Goal: Task Accomplishment & Management: Manage account settings

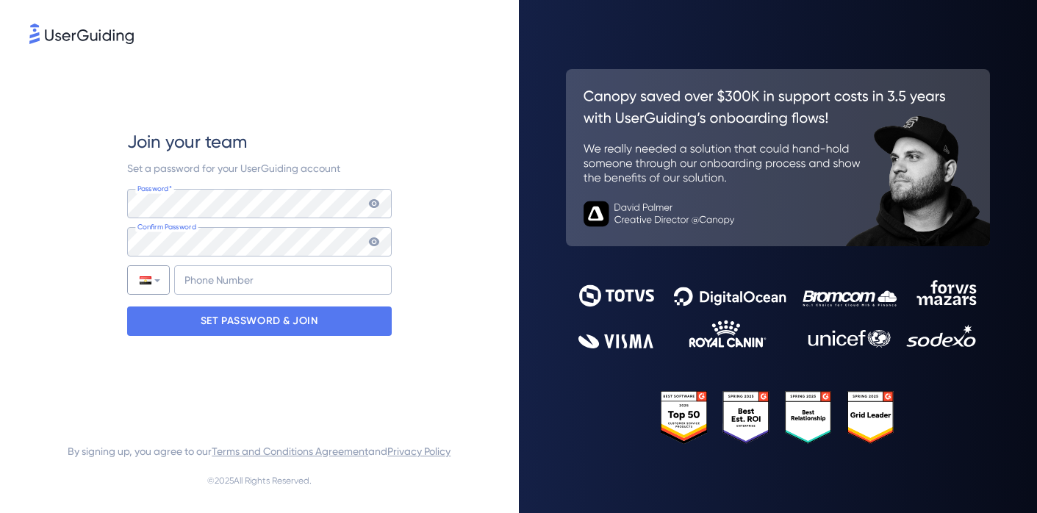
click at [157, 286] on div at bounding box center [148, 280] width 41 height 28
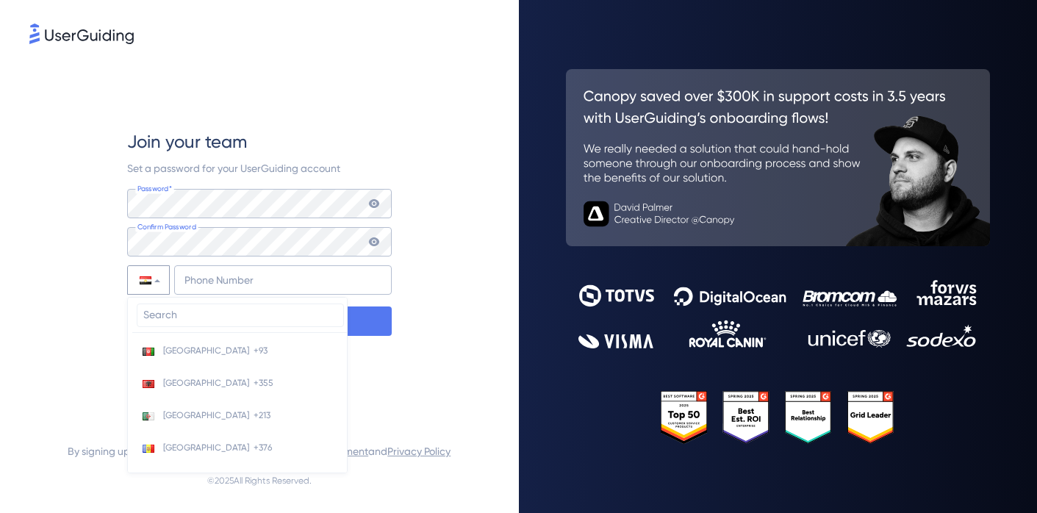
scroll to position [1670, 0]
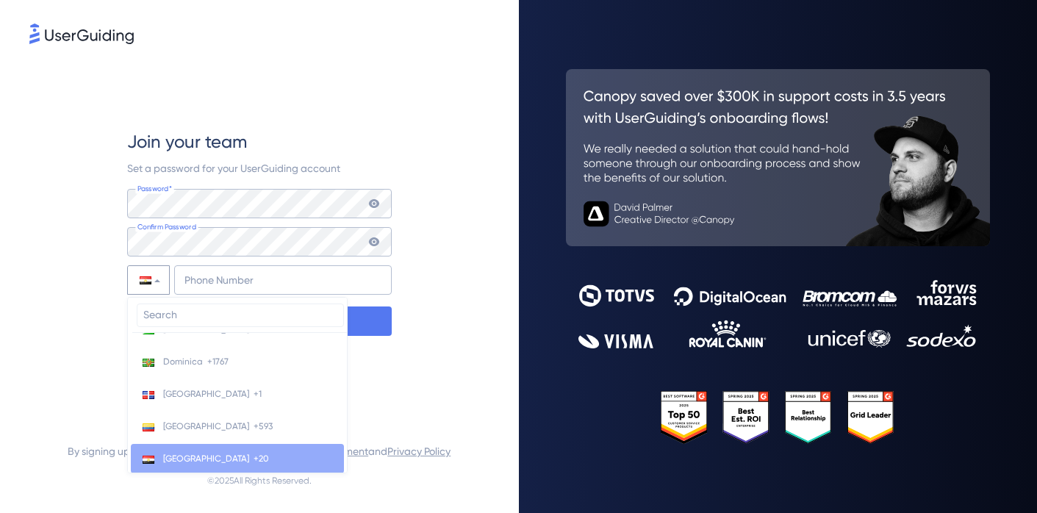
click at [185, 311] on input "search" at bounding box center [240, 315] width 207 height 24
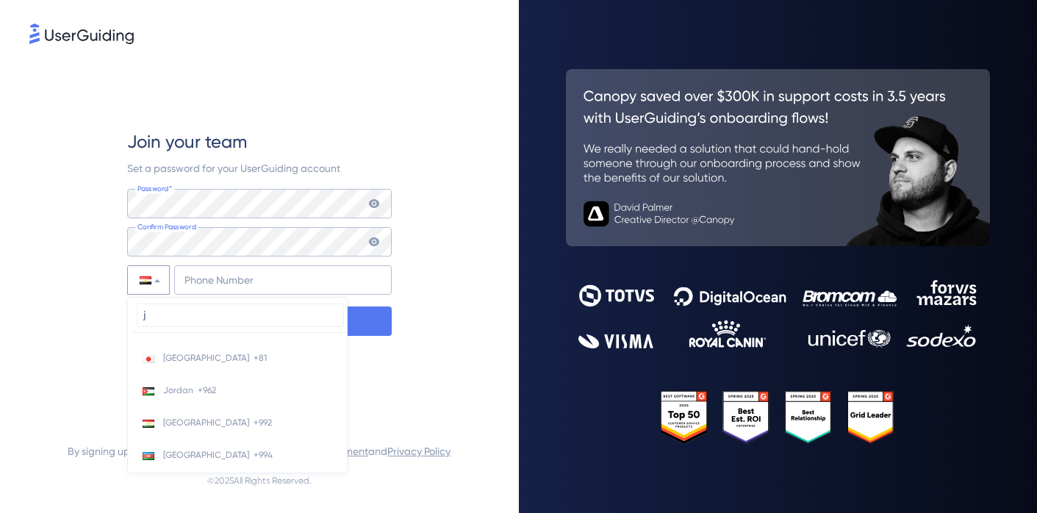
scroll to position [0, 0]
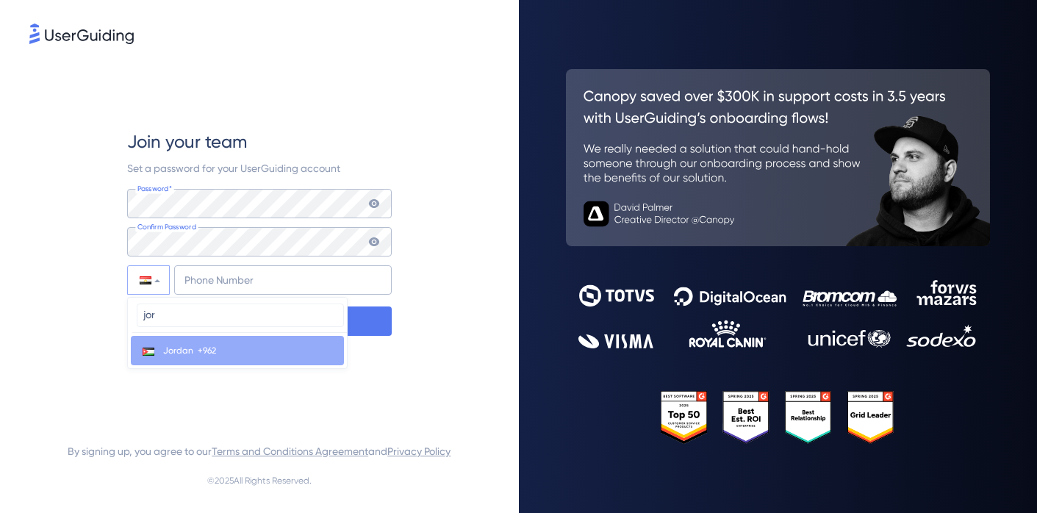
type input "jor"
click at [181, 350] on span "Jordan" at bounding box center [178, 351] width 30 height 12
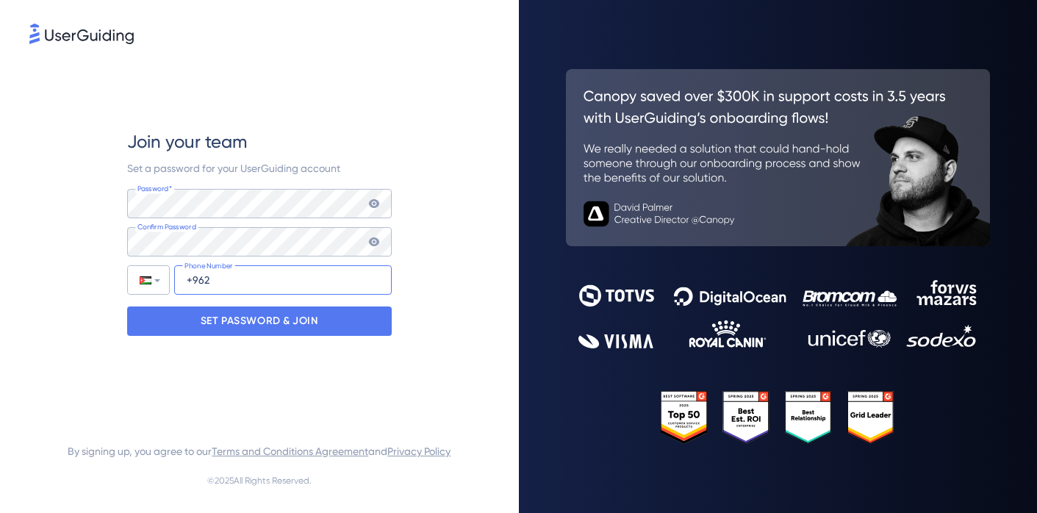
click at [248, 284] on input "+962" at bounding box center [282, 279] width 217 height 29
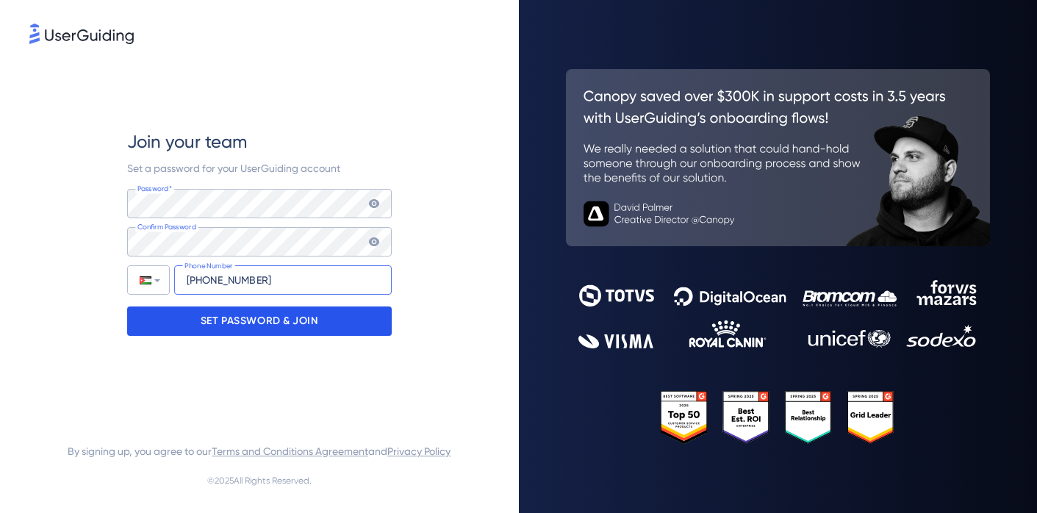
type input "[PHONE_NUMBER]"
click at [262, 328] on p "SET PASSWORD & JOIN" at bounding box center [260, 321] width 118 height 24
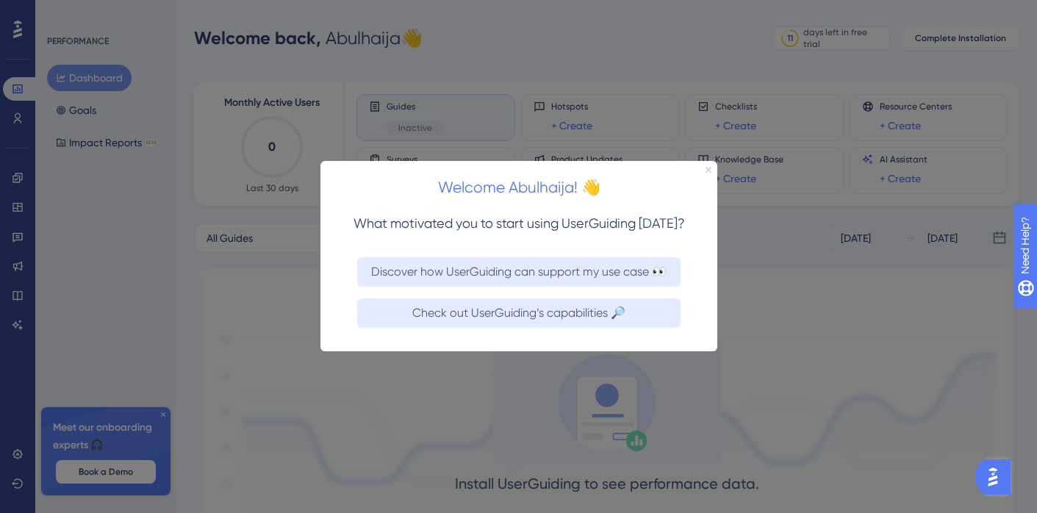
click at [707, 170] on icon "Close Preview" at bounding box center [707, 170] width 6 height 6
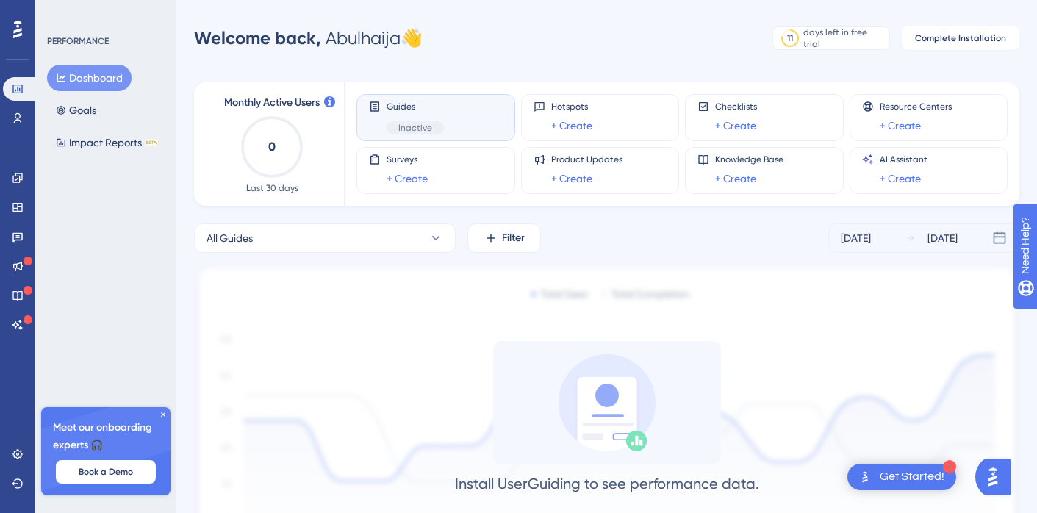
click at [271, 140] on text "0" at bounding box center [271, 147] width 7 height 14
click at [275, 245] on button "All Guides" at bounding box center [325, 237] width 262 height 29
click at [278, 351] on span "Lamsa LEARN tour" at bounding box center [257, 357] width 85 height 18
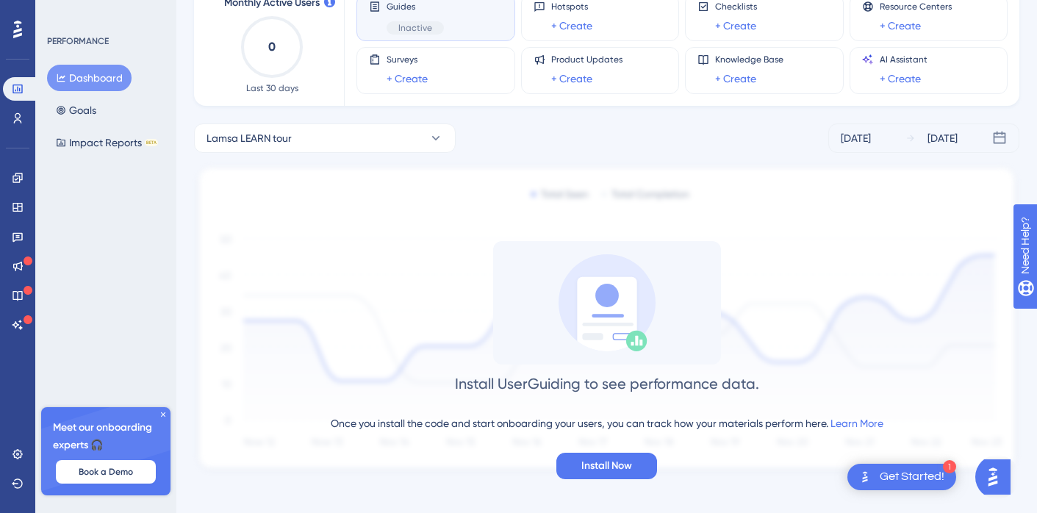
scroll to position [108, 0]
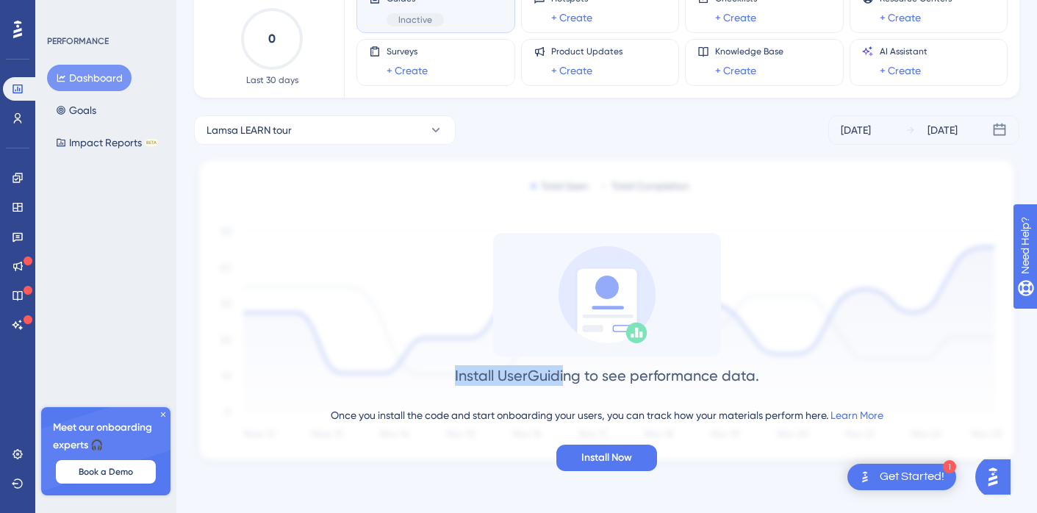
drag, startPoint x: 452, startPoint y: 373, endPoint x: 691, endPoint y: 373, distance: 238.7
click at [688, 373] on div "Install UserGuiding to see performance data. Once you install the code and star…" at bounding box center [606, 352] width 825 height 238
click at [691, 373] on div "Install UserGuiding to see performance data." at bounding box center [607, 375] width 304 height 21
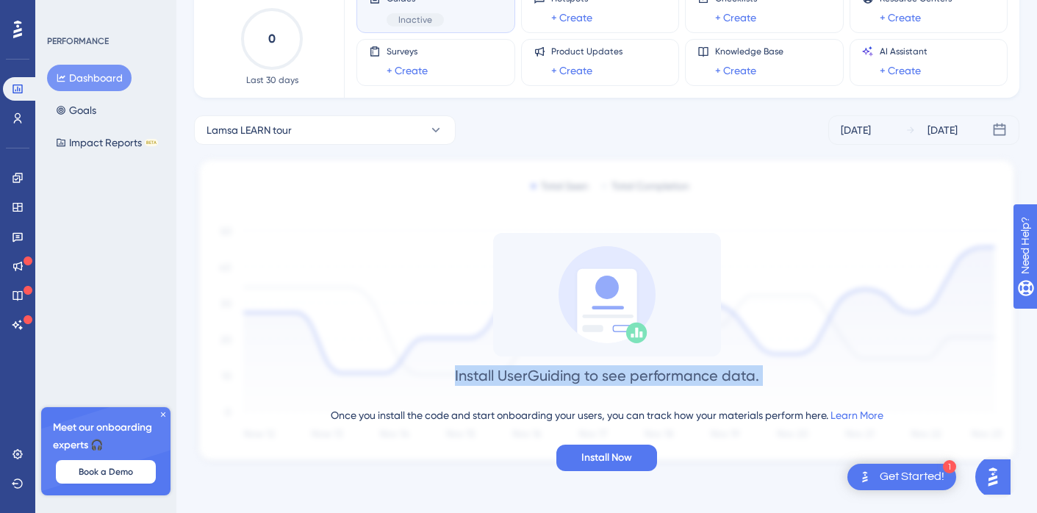
click at [613, 373] on div "Install UserGuiding to see performance data." at bounding box center [607, 375] width 304 height 21
drag, startPoint x: 463, startPoint y: 373, endPoint x: 658, endPoint y: 373, distance: 195.4
click at [643, 373] on div "Install UserGuiding to see performance data." at bounding box center [607, 375] width 304 height 21
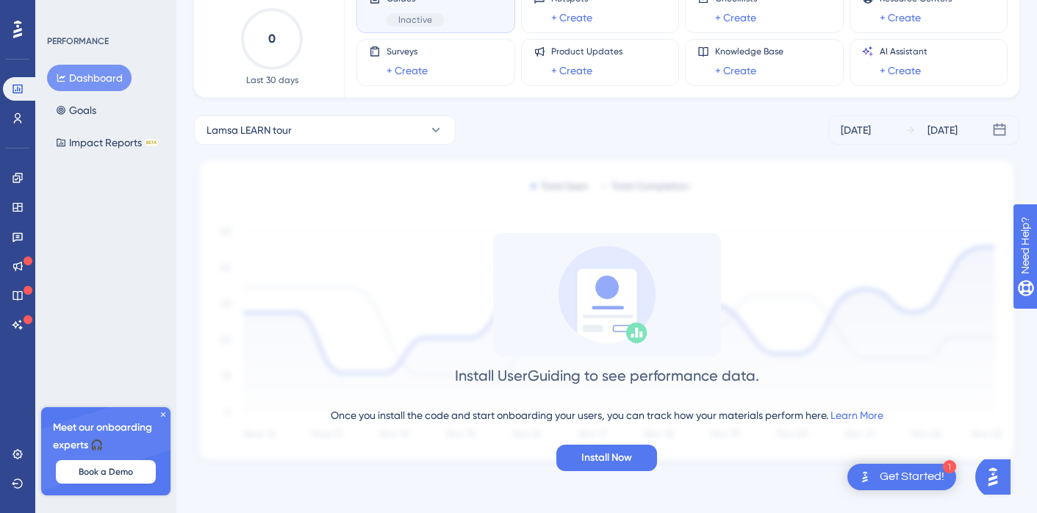
click at [658, 373] on div "Install UserGuiding to see performance data." at bounding box center [607, 375] width 304 height 21
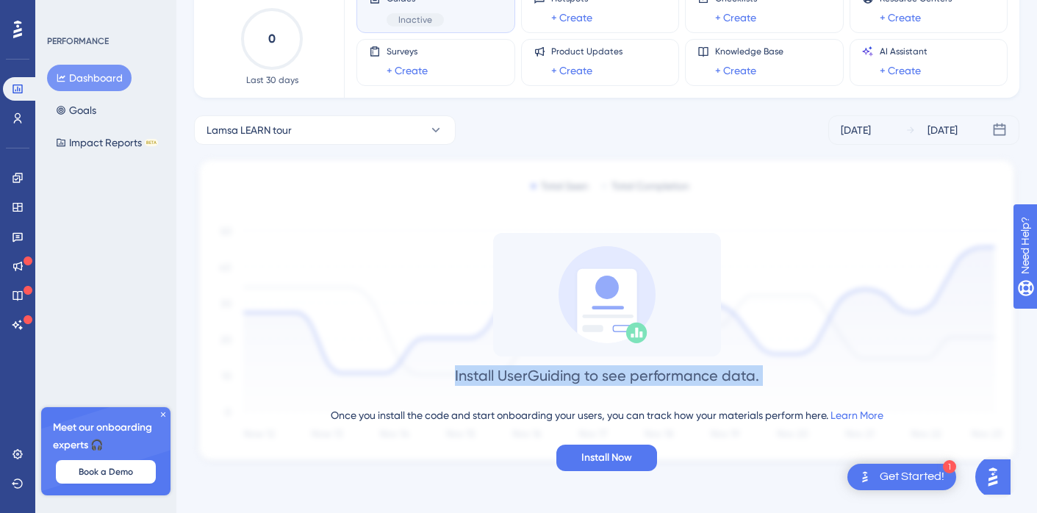
click at [658, 373] on div "Install UserGuiding to see performance data." at bounding box center [607, 375] width 304 height 21
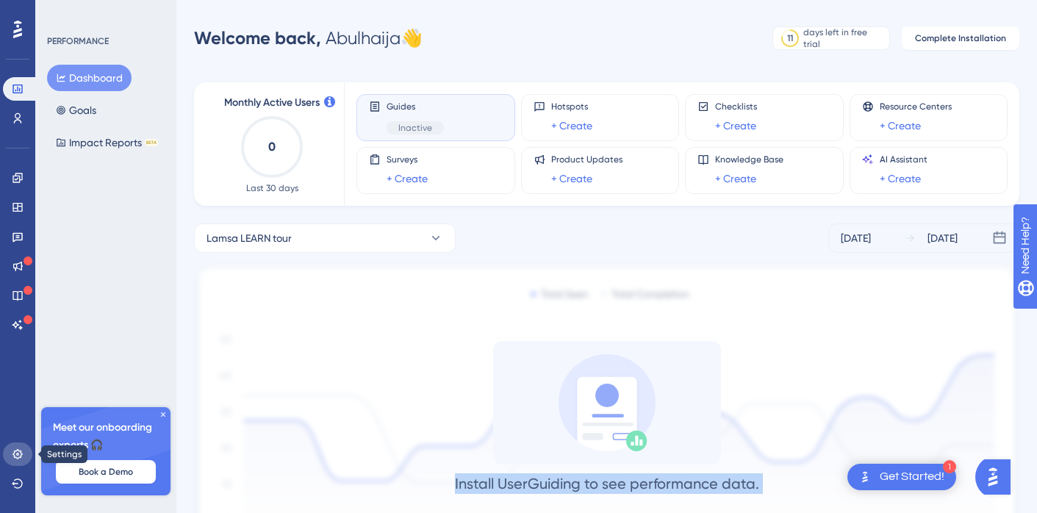
click at [15, 453] on icon at bounding box center [18, 454] width 12 height 12
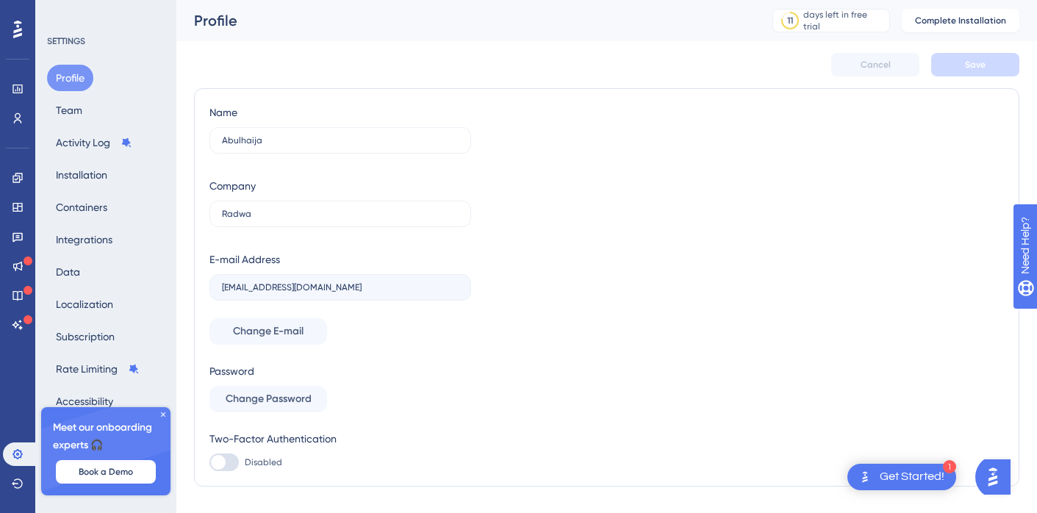
scroll to position [32, 0]
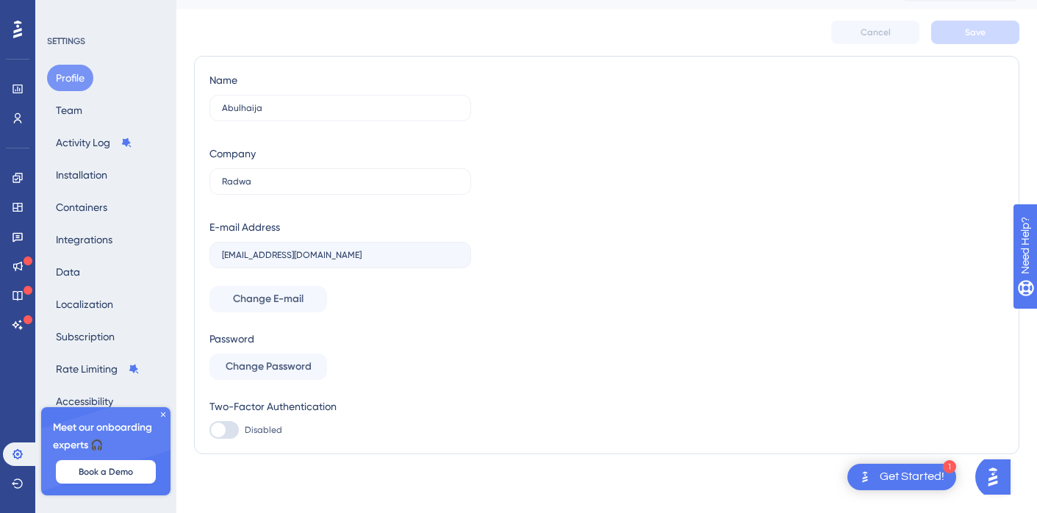
click at [162, 416] on icon at bounding box center [163, 414] width 9 height 9
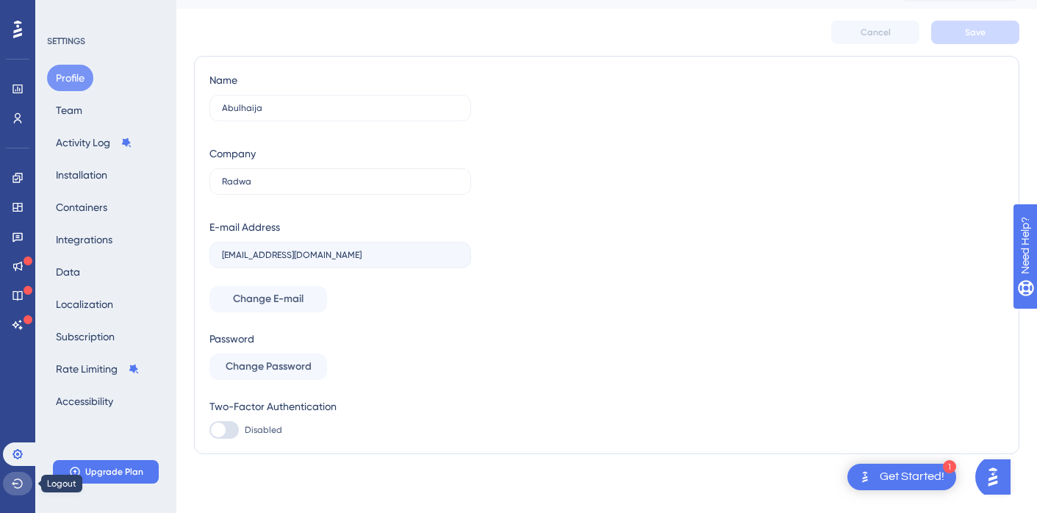
click at [20, 486] on icon at bounding box center [18, 483] width 12 height 12
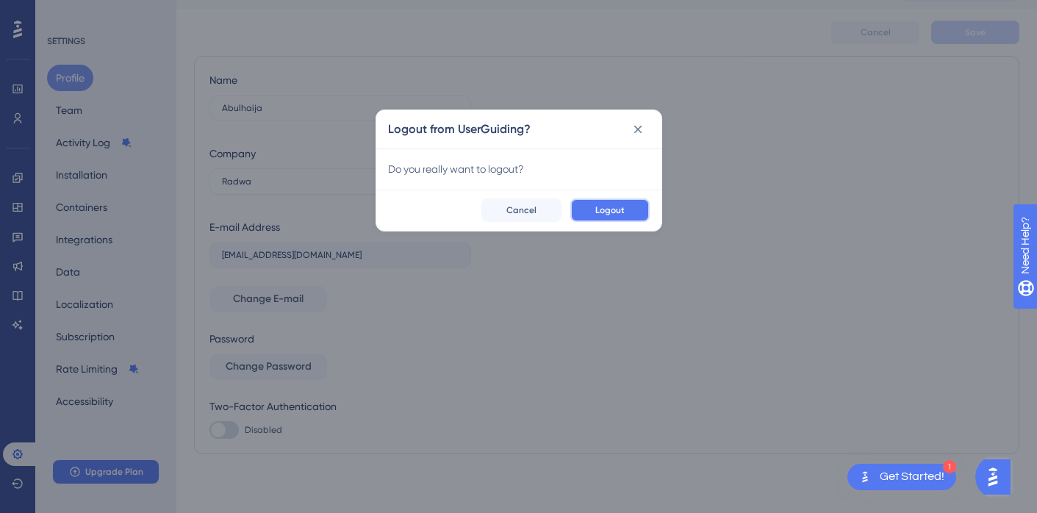
click at [614, 212] on span "Logout" at bounding box center [609, 210] width 29 height 12
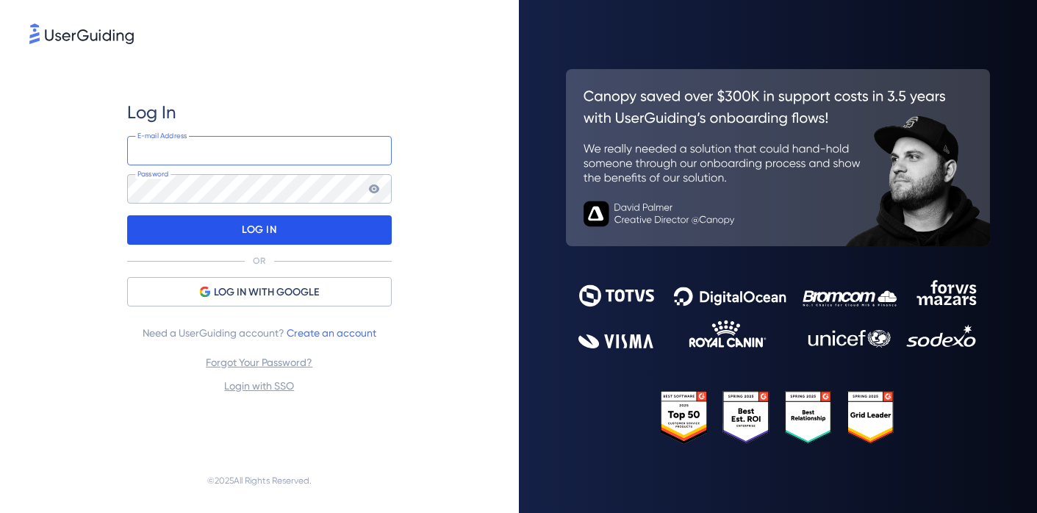
type input "[EMAIL_ADDRESS][DOMAIN_NAME]"
click at [252, 231] on p "LOG IN" at bounding box center [259, 230] width 35 height 24
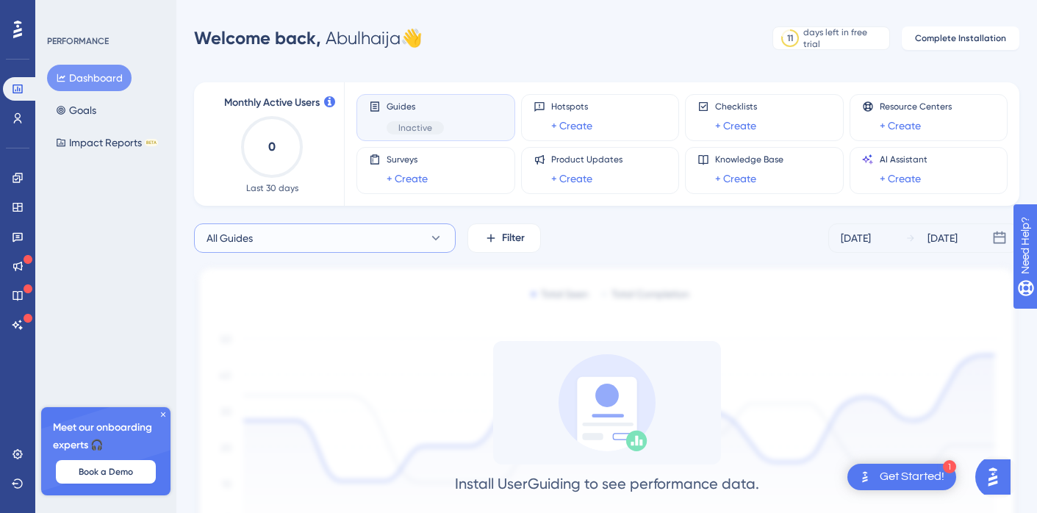
click at [312, 230] on button "All Guides" at bounding box center [325, 237] width 262 height 29
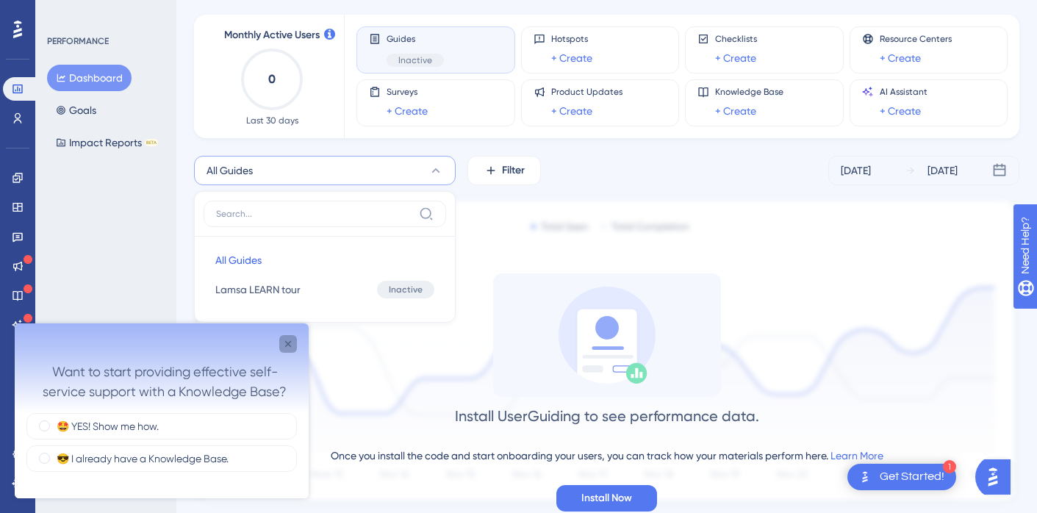
click at [286, 340] on icon "Close survey" at bounding box center [288, 344] width 12 height 12
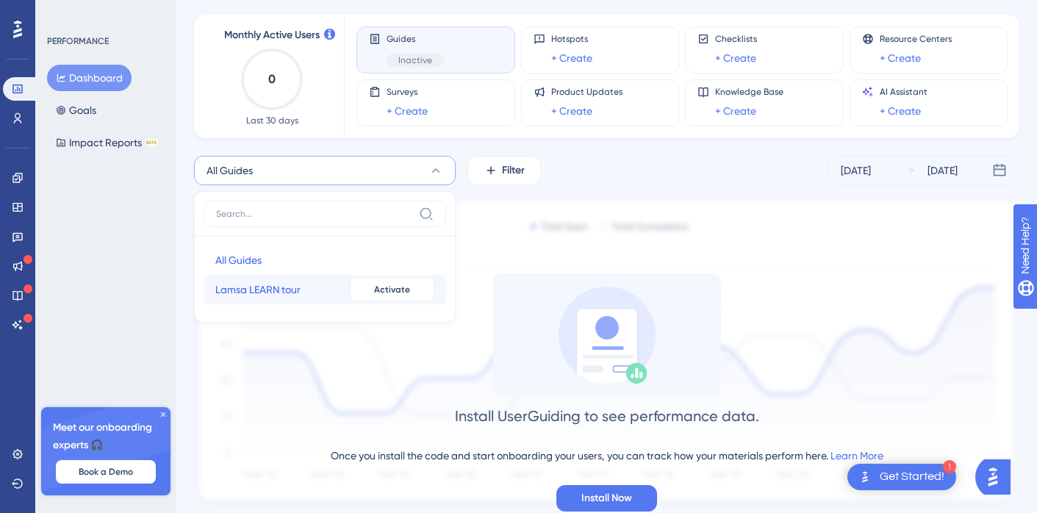
click at [289, 292] on span "Lamsa LEARN tour" at bounding box center [257, 290] width 85 height 18
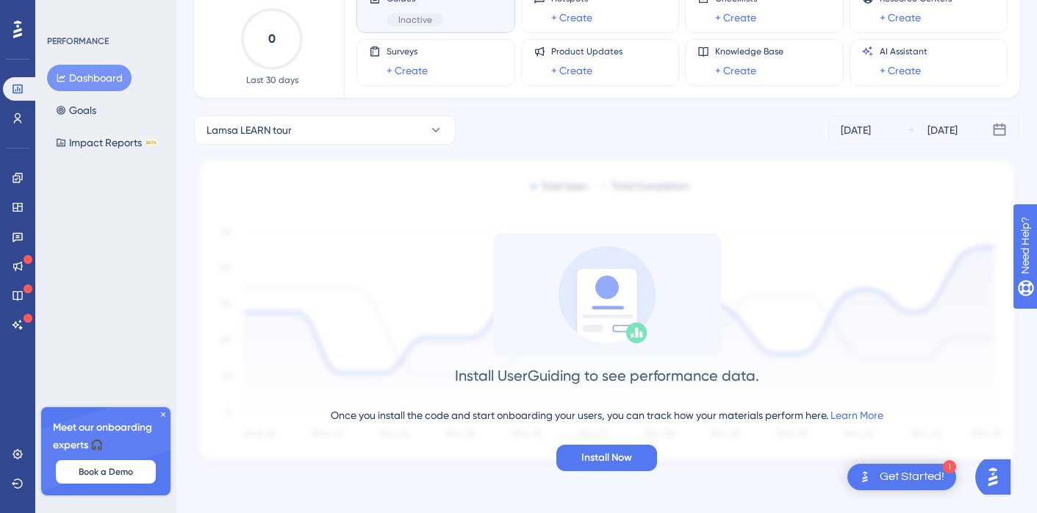
click at [904, 476] on div "Get Started!" at bounding box center [911, 477] width 65 height 16
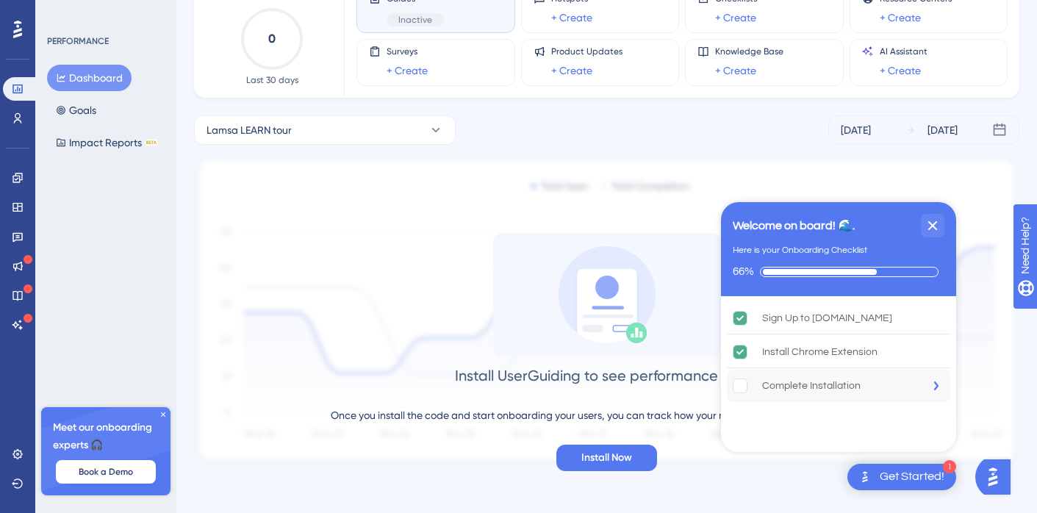
click at [809, 390] on div "Complete Installation" at bounding box center [811, 386] width 98 height 18
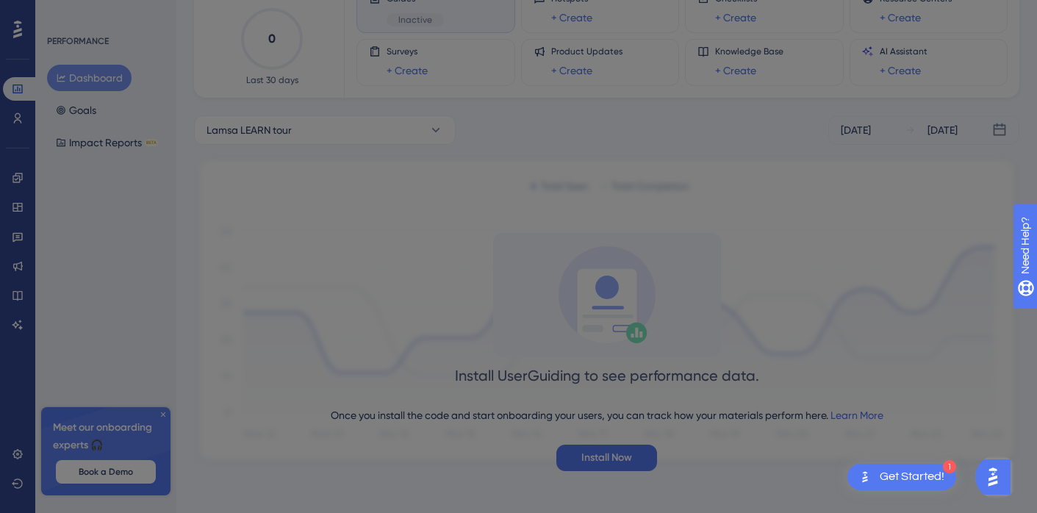
scroll to position [0, 0]
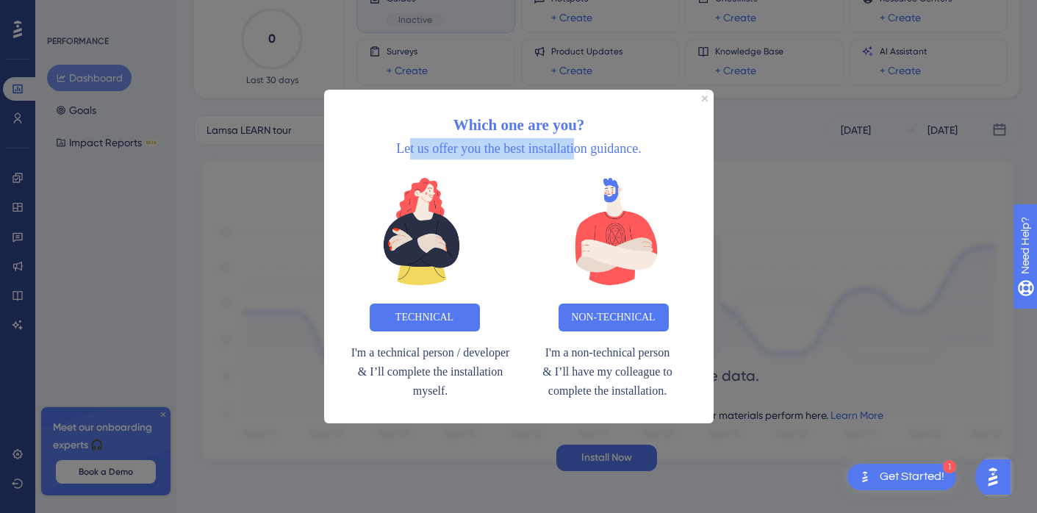
drag, startPoint x: 394, startPoint y: 154, endPoint x: 610, endPoint y: 150, distance: 216.0
click at [599, 152] on span "Let us offer you the best installation guidance." at bounding box center [517, 147] width 245 height 15
click at [610, 150] on span "Let us offer you the best installation guidance." at bounding box center [517, 147] width 245 height 15
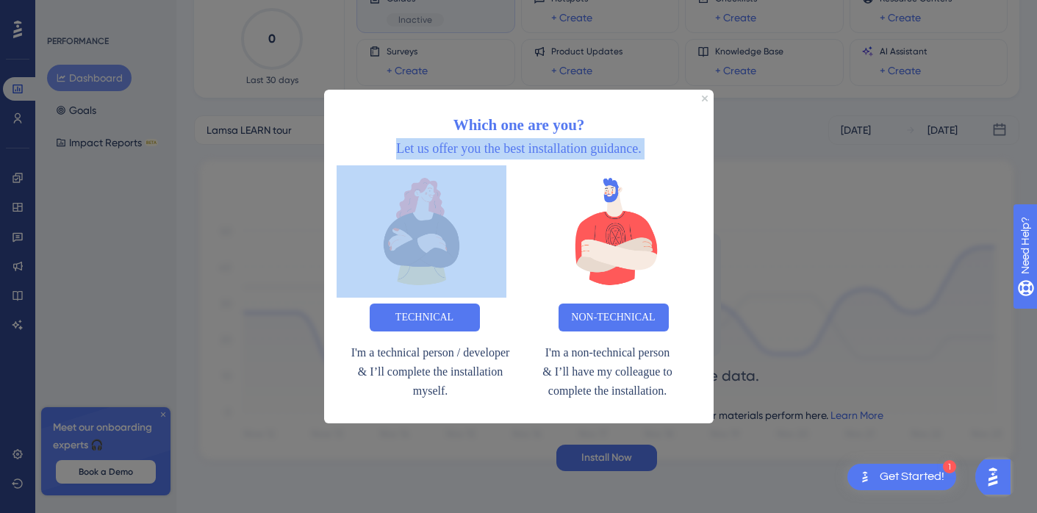
click at [610, 150] on span "Let us offer you the best installation guidance." at bounding box center [517, 147] width 245 height 15
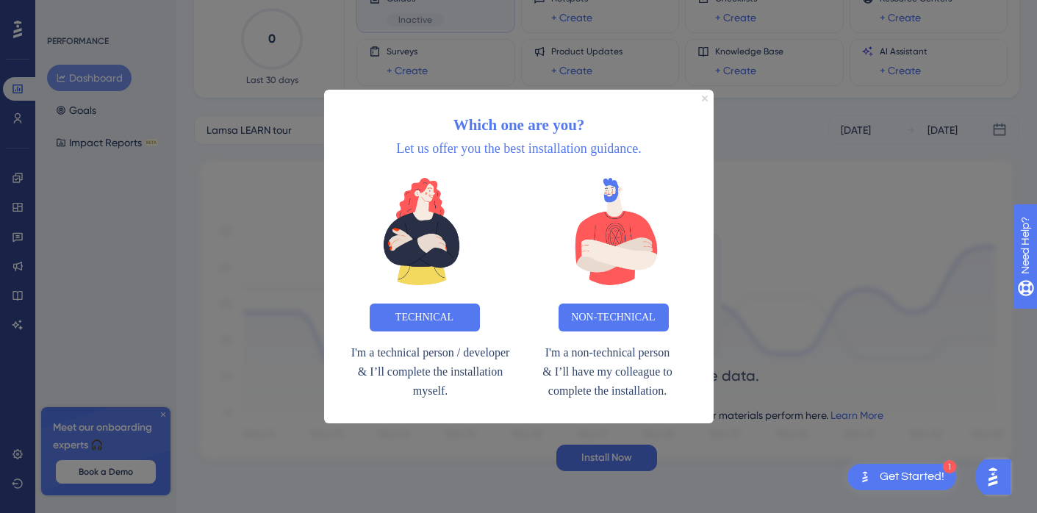
click at [702, 99] on icon "Close Preview" at bounding box center [704, 98] width 6 height 6
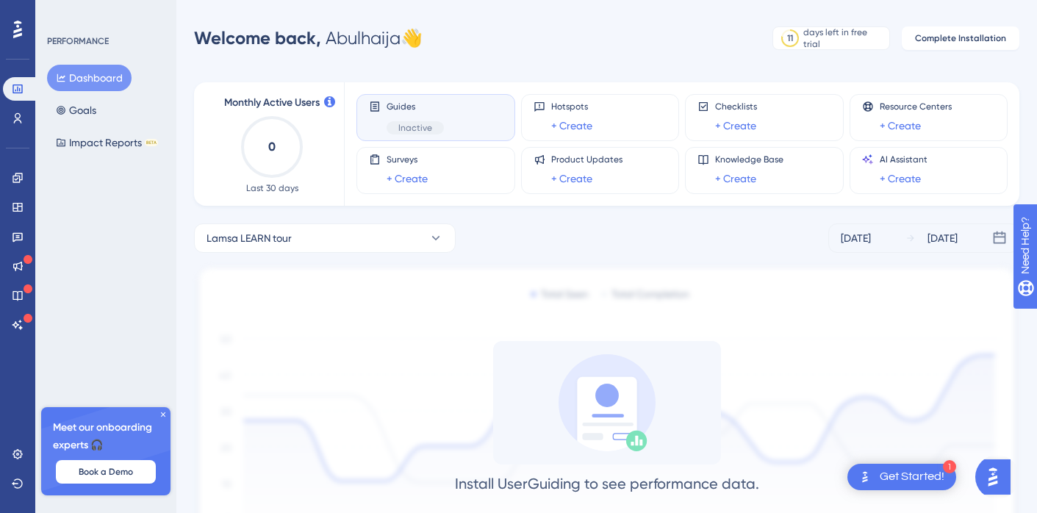
scroll to position [108, 0]
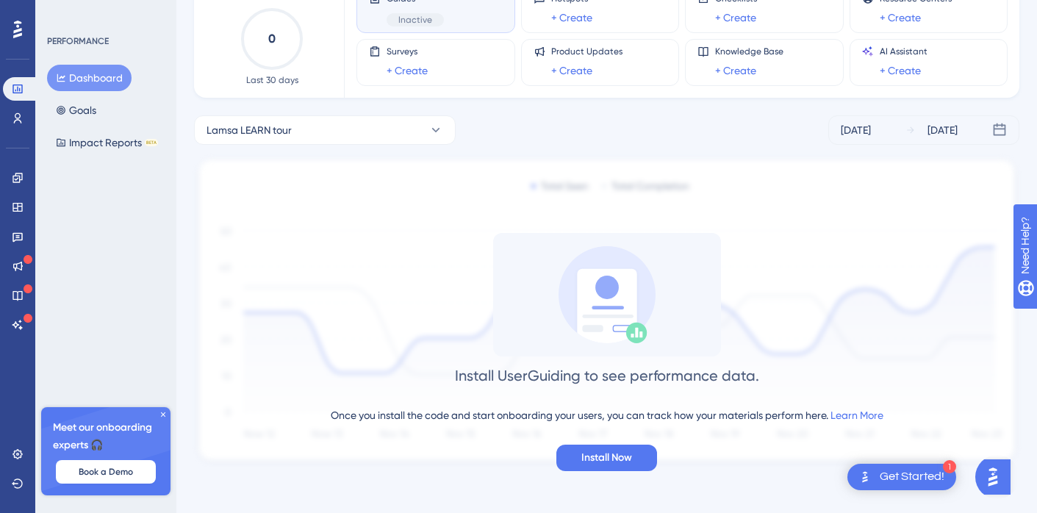
click at [310, 292] on div "Install UserGuiding to see performance data. Once you install the code and star…" at bounding box center [606, 352] width 825 height 238
click at [162, 414] on icon at bounding box center [163, 414] width 4 height 4
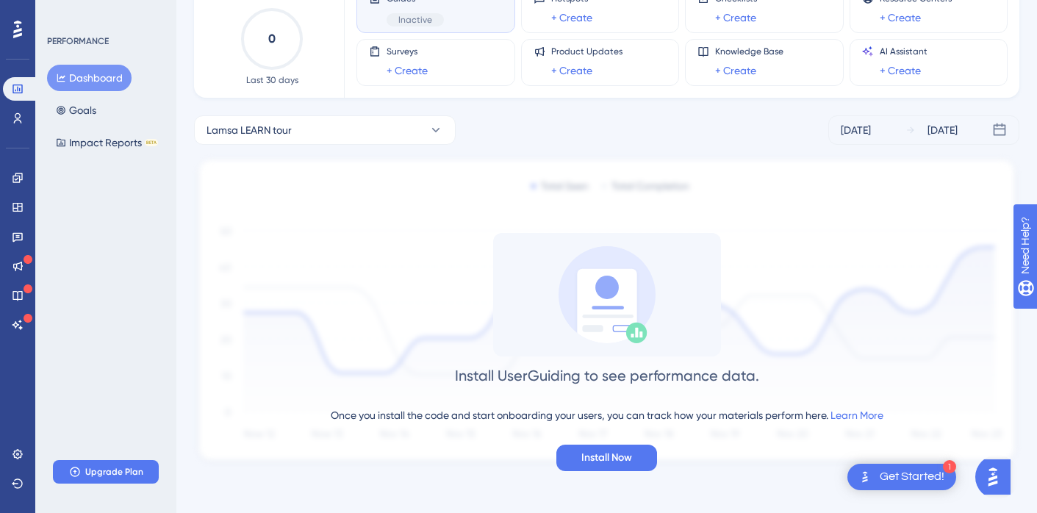
click at [88, 43] on div "PERFORMANCE" at bounding box center [78, 41] width 62 height 12
click at [85, 120] on button "Goals" at bounding box center [76, 110] width 58 height 26
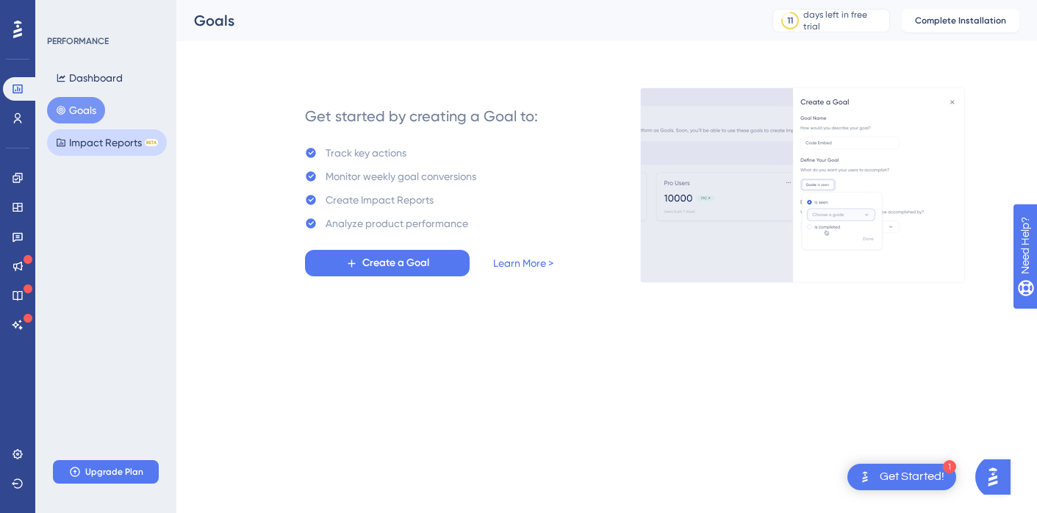
click at [117, 148] on button "Impact Reports BETA" at bounding box center [107, 142] width 120 height 26
